Goal: Transaction & Acquisition: Purchase product/service

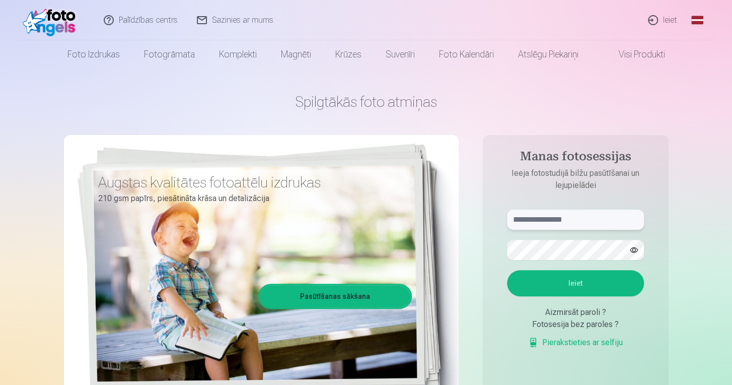
click at [541, 220] on input "text" at bounding box center [575, 220] width 137 height 20
type input "**********"
click at [550, 283] on button "Ieiet" at bounding box center [575, 283] width 137 height 26
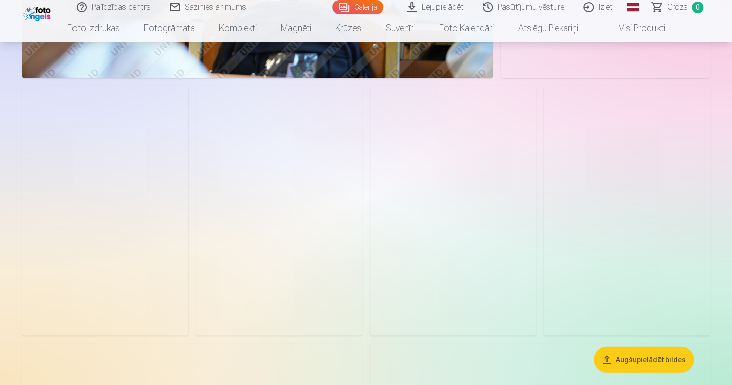
scroll to position [859, 0]
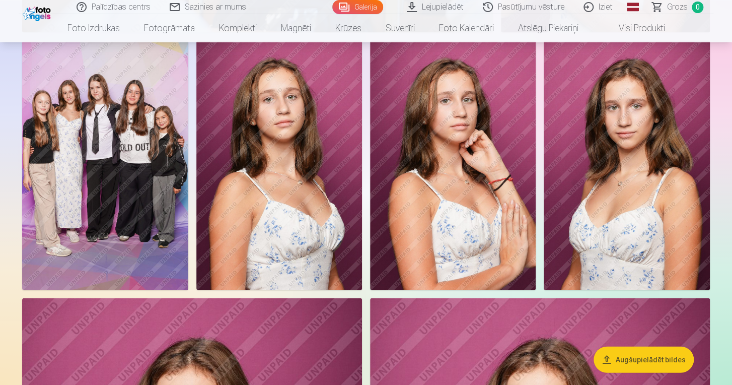
click at [104, 156] on img at bounding box center [105, 164] width 166 height 249
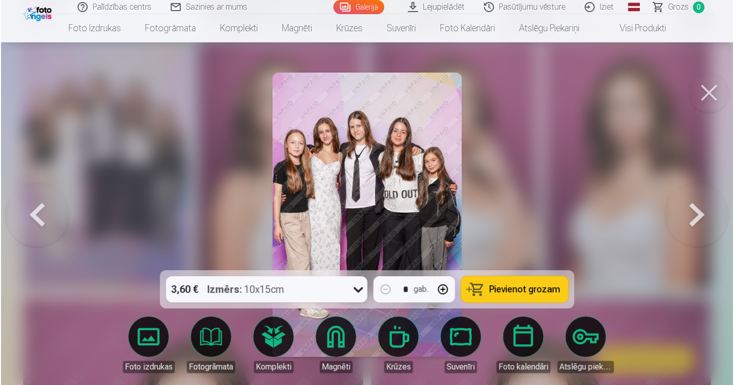
scroll to position [862, 0]
click at [713, 90] on button at bounding box center [710, 93] width 40 height 40
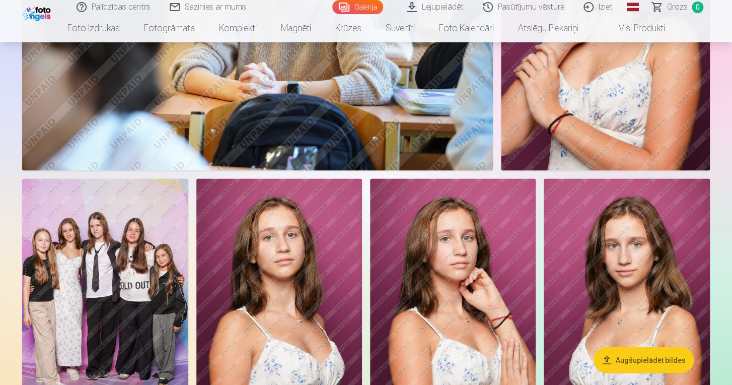
scroll to position [707, 0]
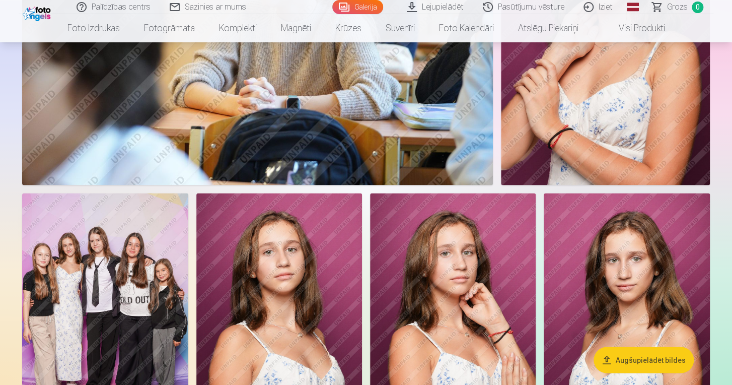
click at [129, 312] on img at bounding box center [105, 317] width 166 height 249
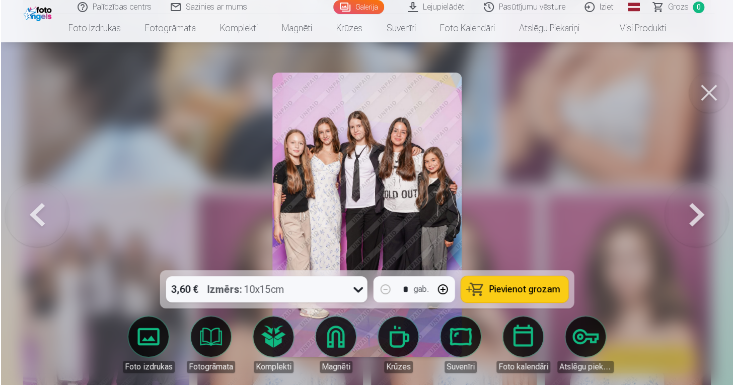
scroll to position [709, 0]
click at [272, 282] on div "Izmērs : 10x15cm" at bounding box center [246, 289] width 77 height 26
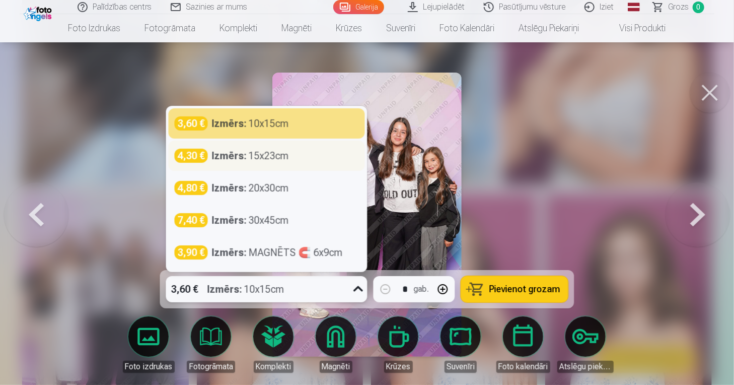
click at [251, 153] on div "Izmērs : 15x23cm" at bounding box center [250, 156] width 77 height 14
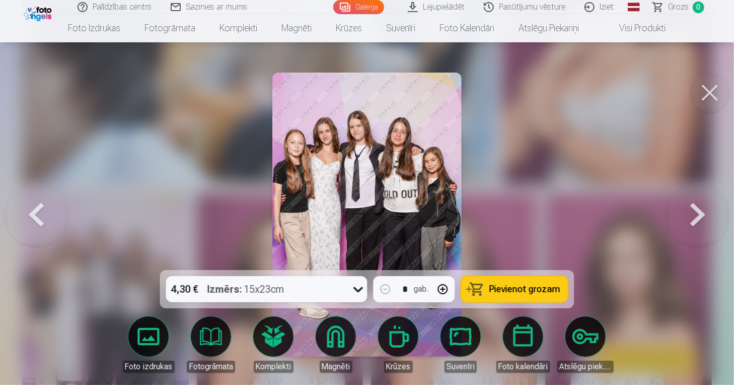
click at [499, 282] on button "Pievienot grozam" at bounding box center [514, 289] width 107 height 26
click at [719, 97] on button at bounding box center [710, 93] width 40 height 40
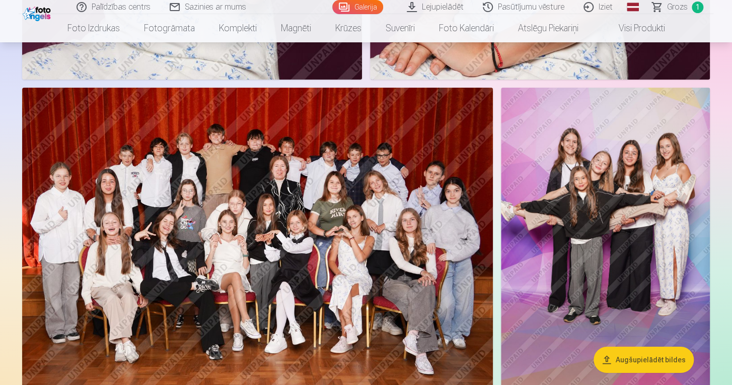
scroll to position [1590, 0]
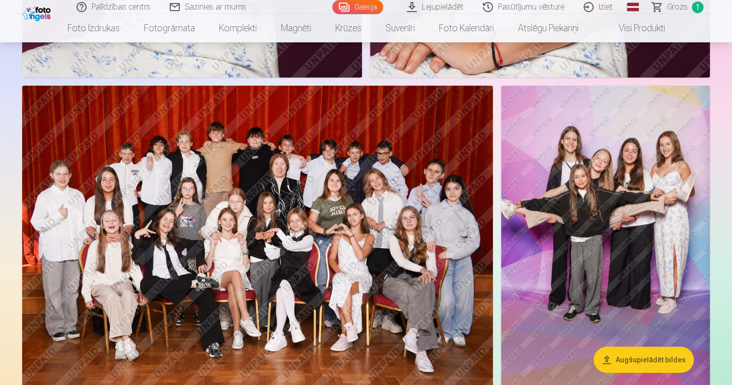
click at [308, 227] on img at bounding box center [257, 243] width 471 height 314
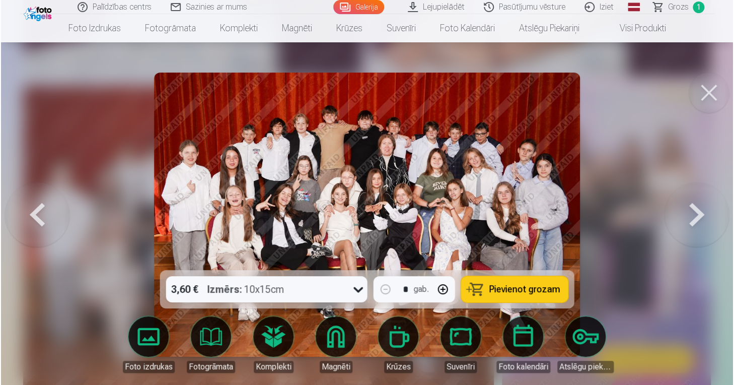
scroll to position [1593, 0]
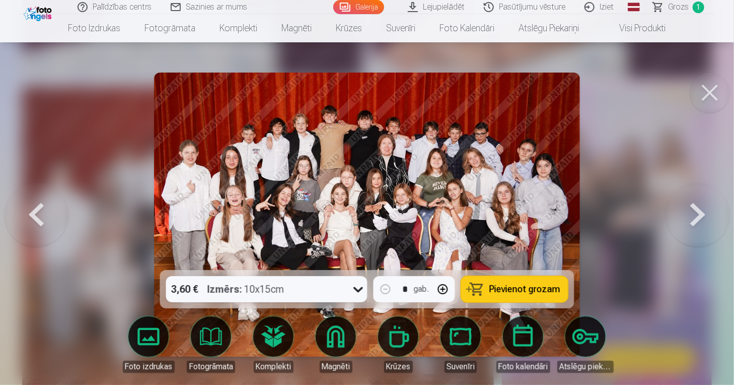
click at [310, 293] on div "3,60 € Izmērs : 10x15cm" at bounding box center [257, 289] width 182 height 26
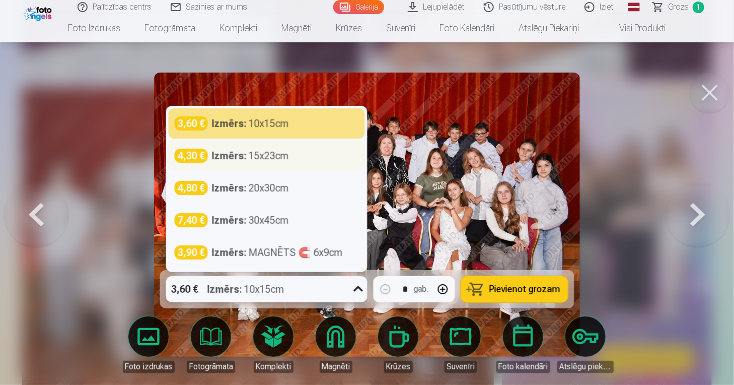
click at [270, 157] on div "Izmērs : 15x23cm" at bounding box center [250, 156] width 77 height 14
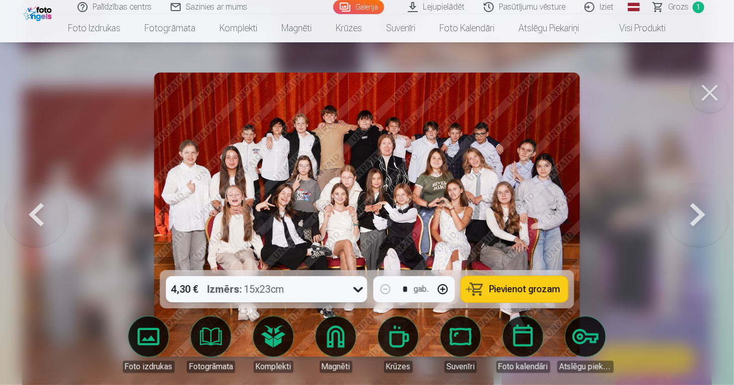
click at [505, 282] on button "Pievienot grozam" at bounding box center [514, 289] width 107 height 26
click at [716, 89] on button at bounding box center [710, 93] width 40 height 40
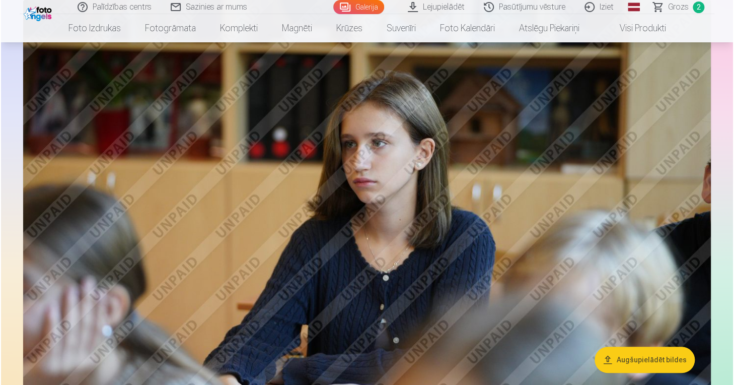
scroll to position [1999, 0]
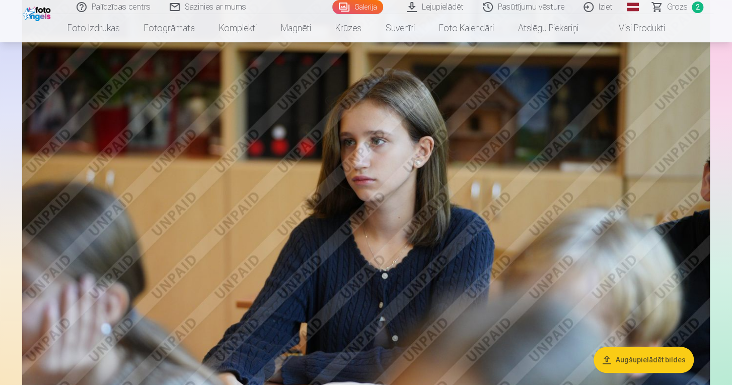
click at [632, 184] on img at bounding box center [366, 227] width 688 height 458
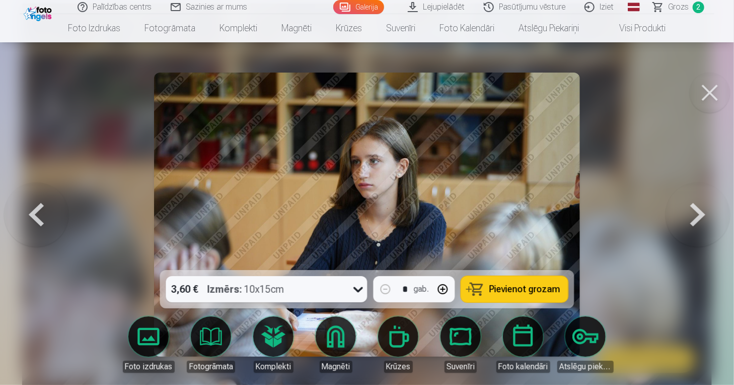
click at [405, 175] on img at bounding box center [367, 215] width 426 height 284
click at [501, 298] on button "Pievienot grozam" at bounding box center [514, 289] width 107 height 26
click at [703, 93] on button at bounding box center [710, 93] width 40 height 40
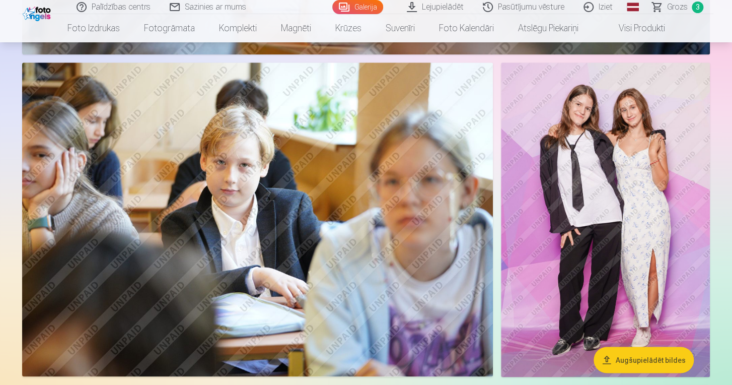
scroll to position [2403, 0]
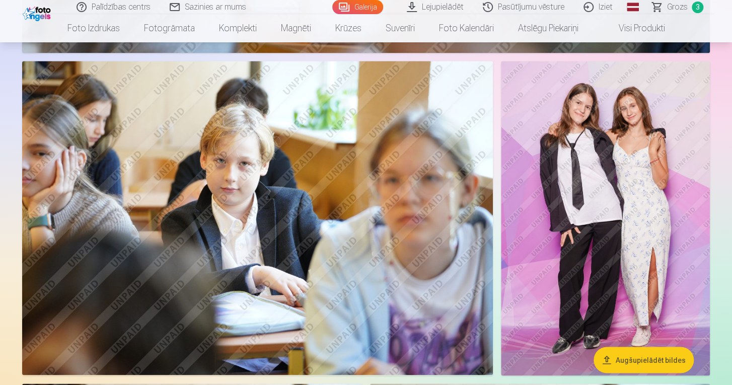
click at [385, 187] on img at bounding box center [257, 218] width 471 height 314
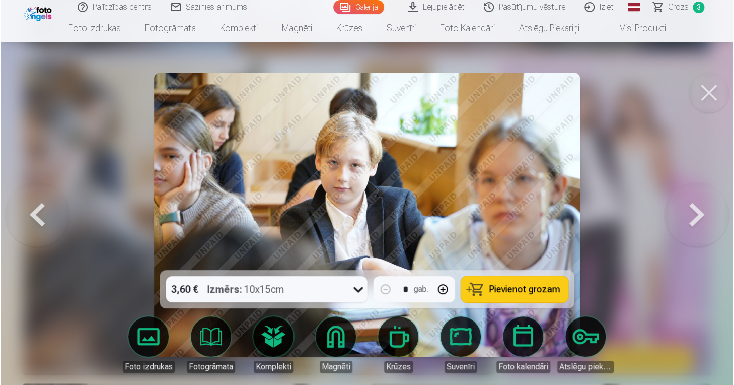
scroll to position [2411, 0]
click at [504, 285] on span "Pievienot grozam" at bounding box center [525, 289] width 71 height 9
drag, startPoint x: 676, startPoint y: 67, endPoint x: 683, endPoint y: 70, distance: 7.3
click at [676, 67] on div at bounding box center [367, 192] width 734 height 385
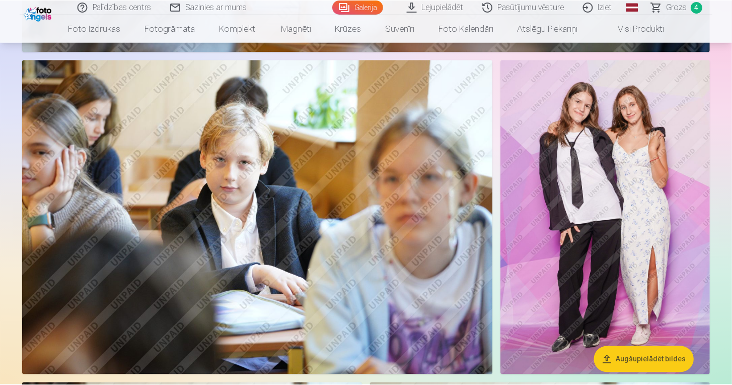
scroll to position [2403, 0]
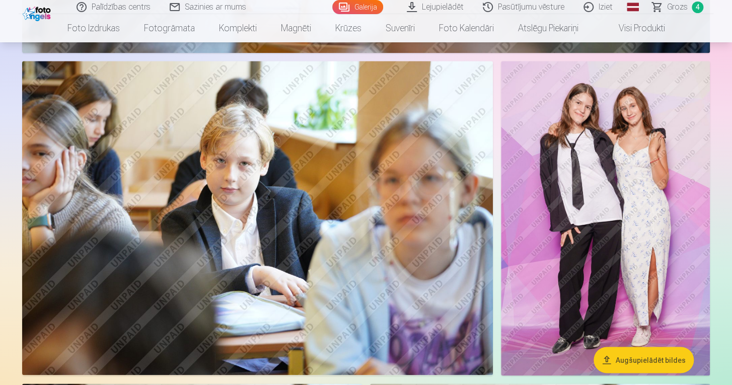
drag, startPoint x: 727, startPoint y: 95, endPoint x: 613, endPoint y: 159, distance: 131.5
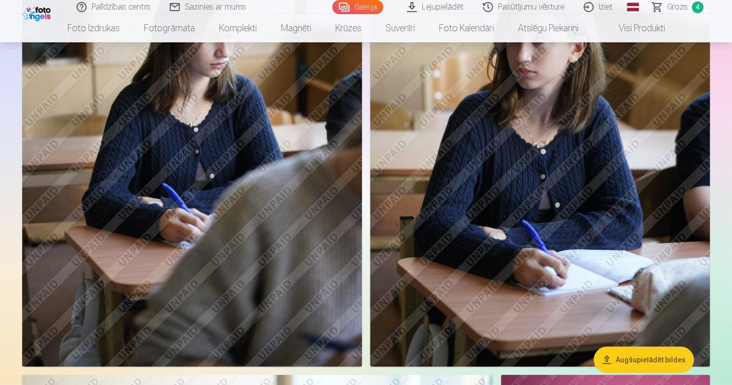
scroll to position [2899, 0]
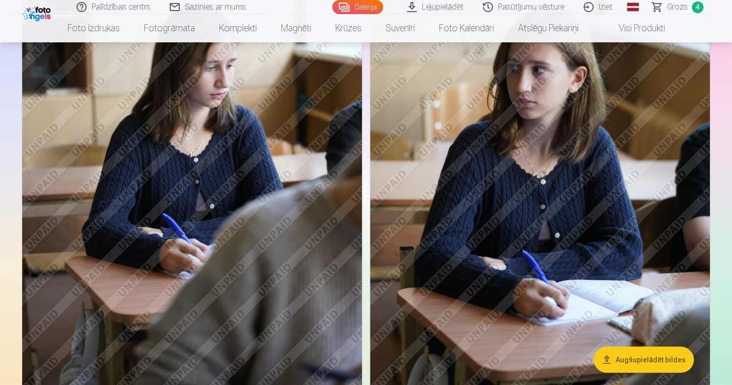
click at [565, 149] on img at bounding box center [540, 142] width 340 height 510
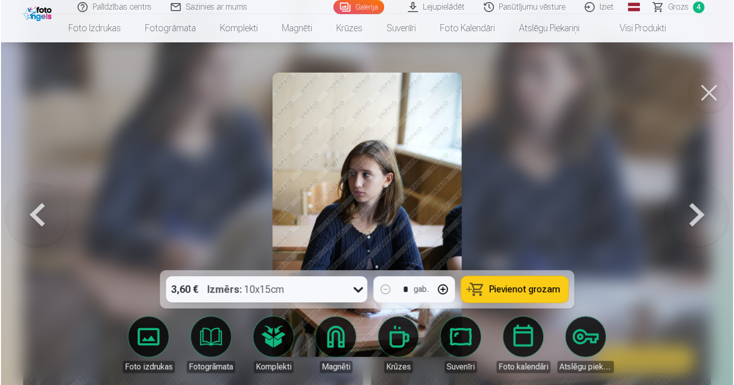
scroll to position [2910, 0]
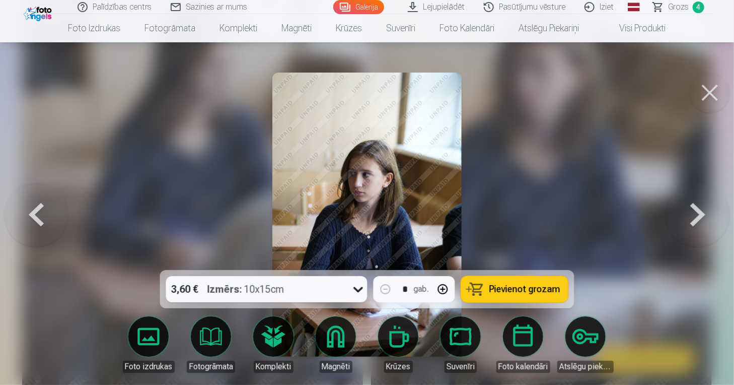
click at [489, 290] on button "Pievienot grozam" at bounding box center [514, 289] width 107 height 26
click at [702, 92] on button at bounding box center [710, 93] width 40 height 40
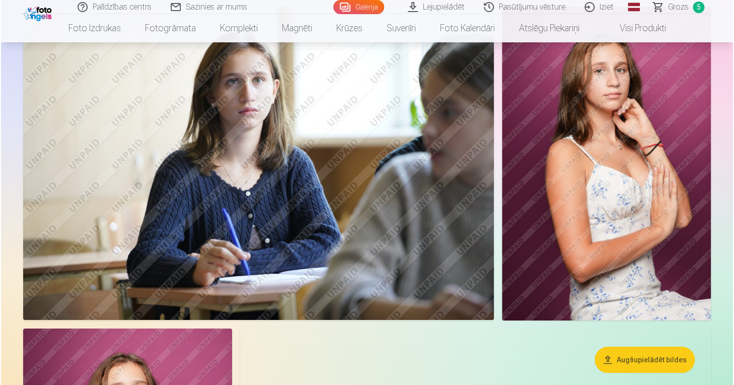
scroll to position [3299, 0]
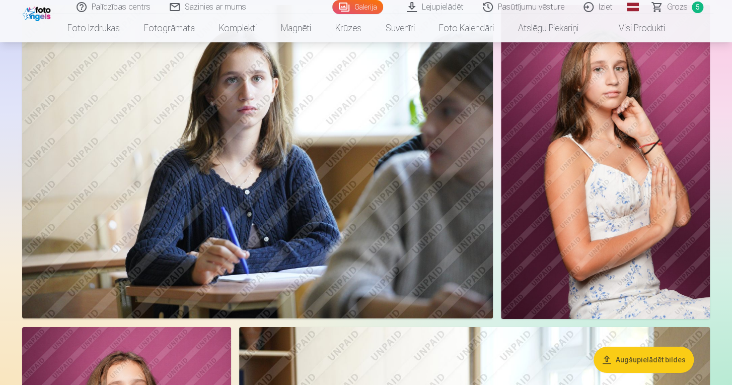
click at [490, 167] on div at bounding box center [366, 278] width 696 height 6942
click at [427, 176] on img at bounding box center [257, 162] width 471 height 314
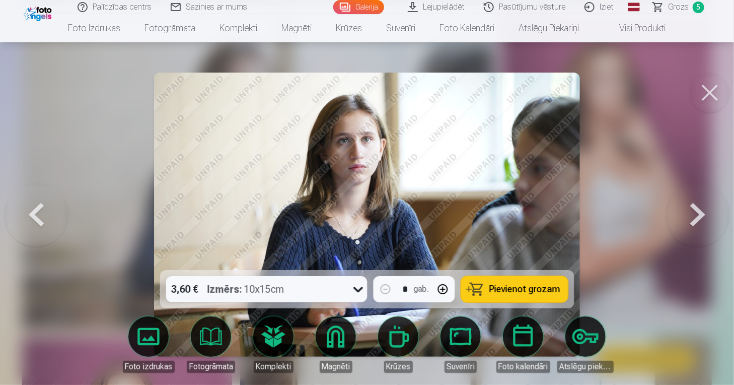
click at [531, 281] on button "Pievienot grozam" at bounding box center [514, 289] width 107 height 26
click at [714, 89] on button at bounding box center [710, 93] width 40 height 40
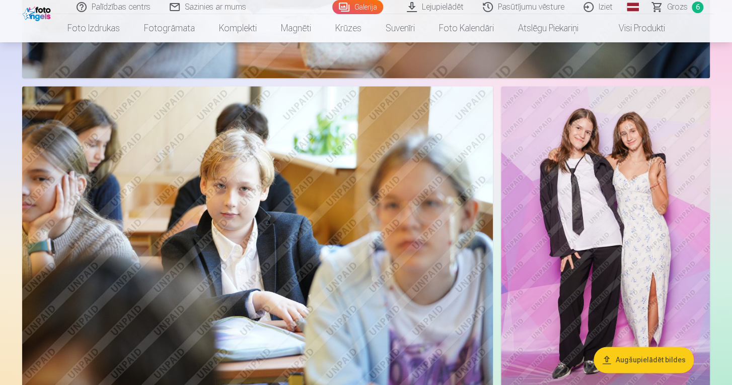
scroll to position [2041, 0]
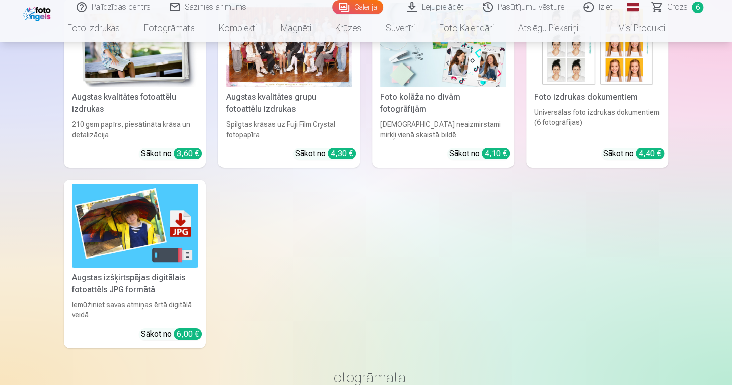
scroll to position [7153, 0]
click at [140, 251] on img at bounding box center [135, 225] width 126 height 84
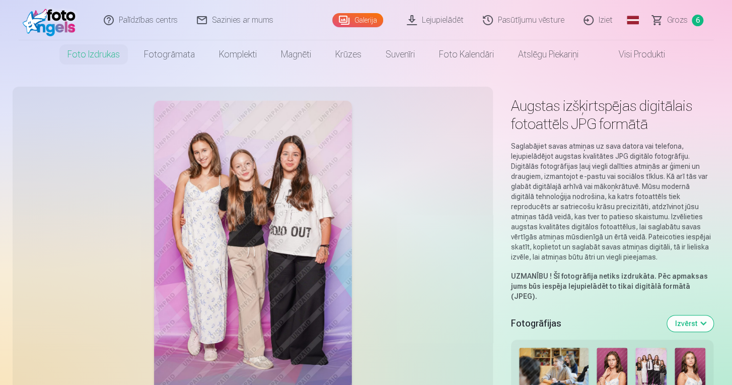
click at [561, 377] on img at bounding box center [554, 371] width 70 height 46
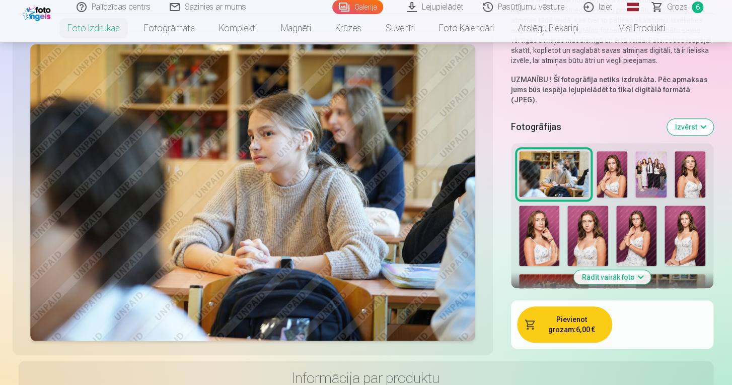
scroll to position [174, 0]
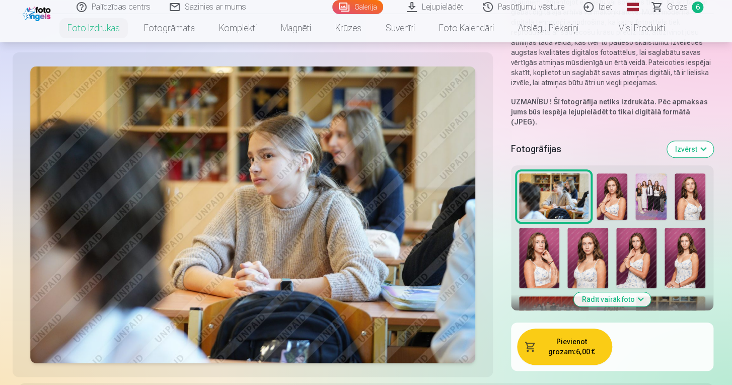
click at [644, 182] on img at bounding box center [651, 196] width 31 height 46
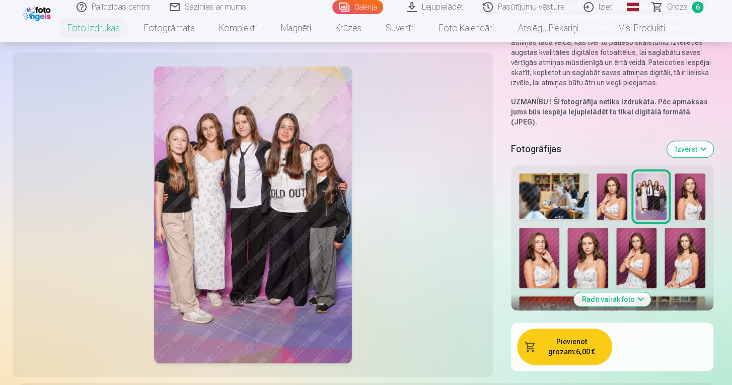
click at [545, 329] on button "Pievienot grozam : 6,00 €" at bounding box center [564, 346] width 95 height 36
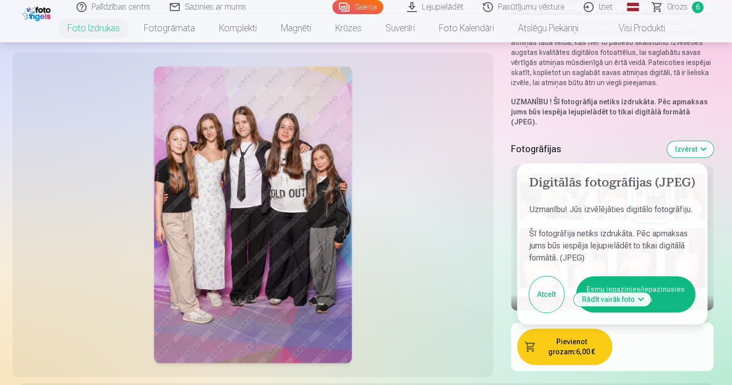
click at [591, 277] on button "Esmu iepazinies/iepazinusies un piekrītu" at bounding box center [635, 294] width 119 height 36
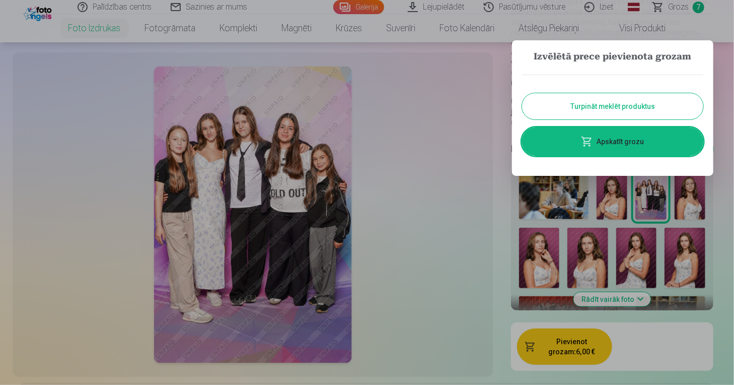
click at [396, 270] on div at bounding box center [367, 192] width 734 height 385
